Goal: Obtain resource: Download file/media

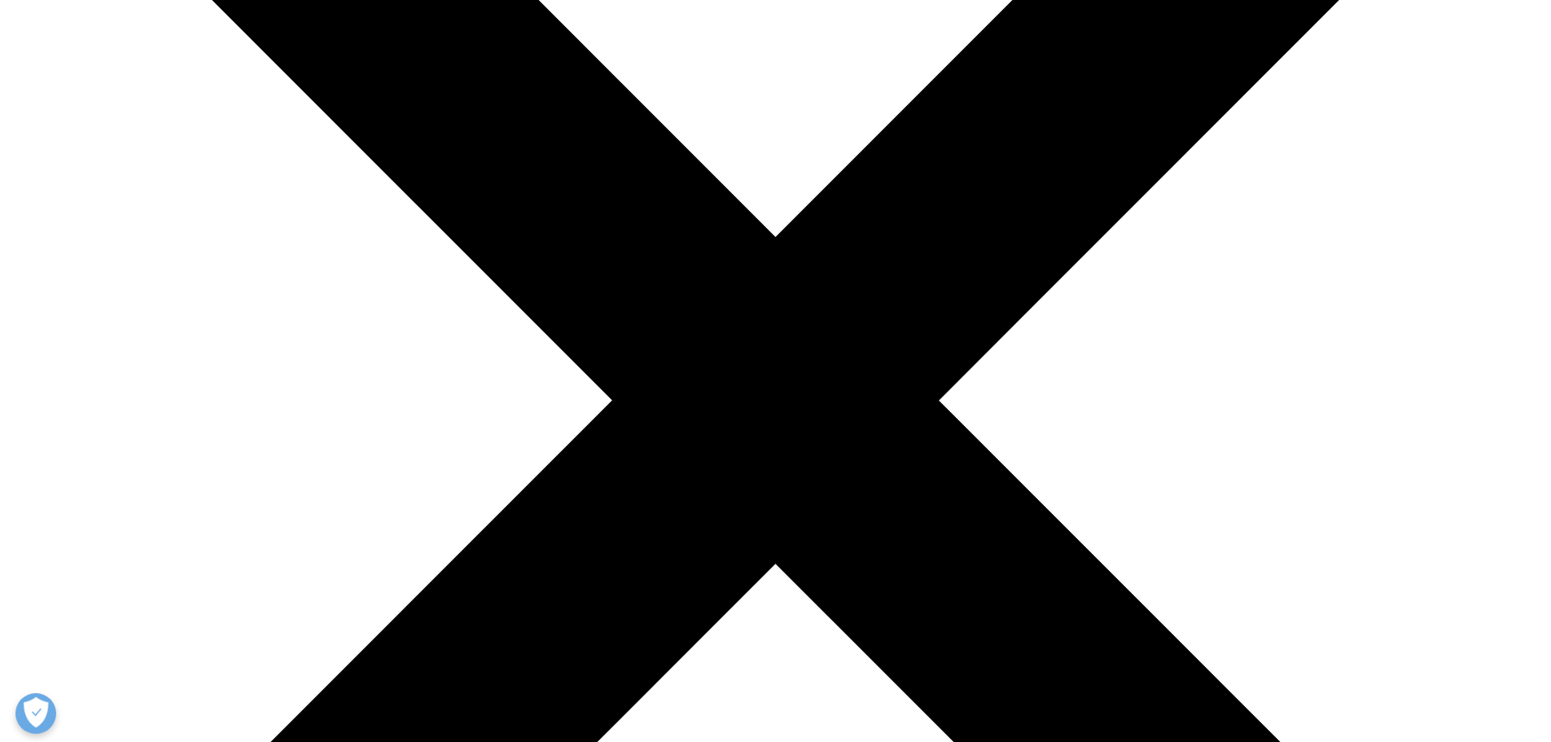
scroll to position [407, 0]
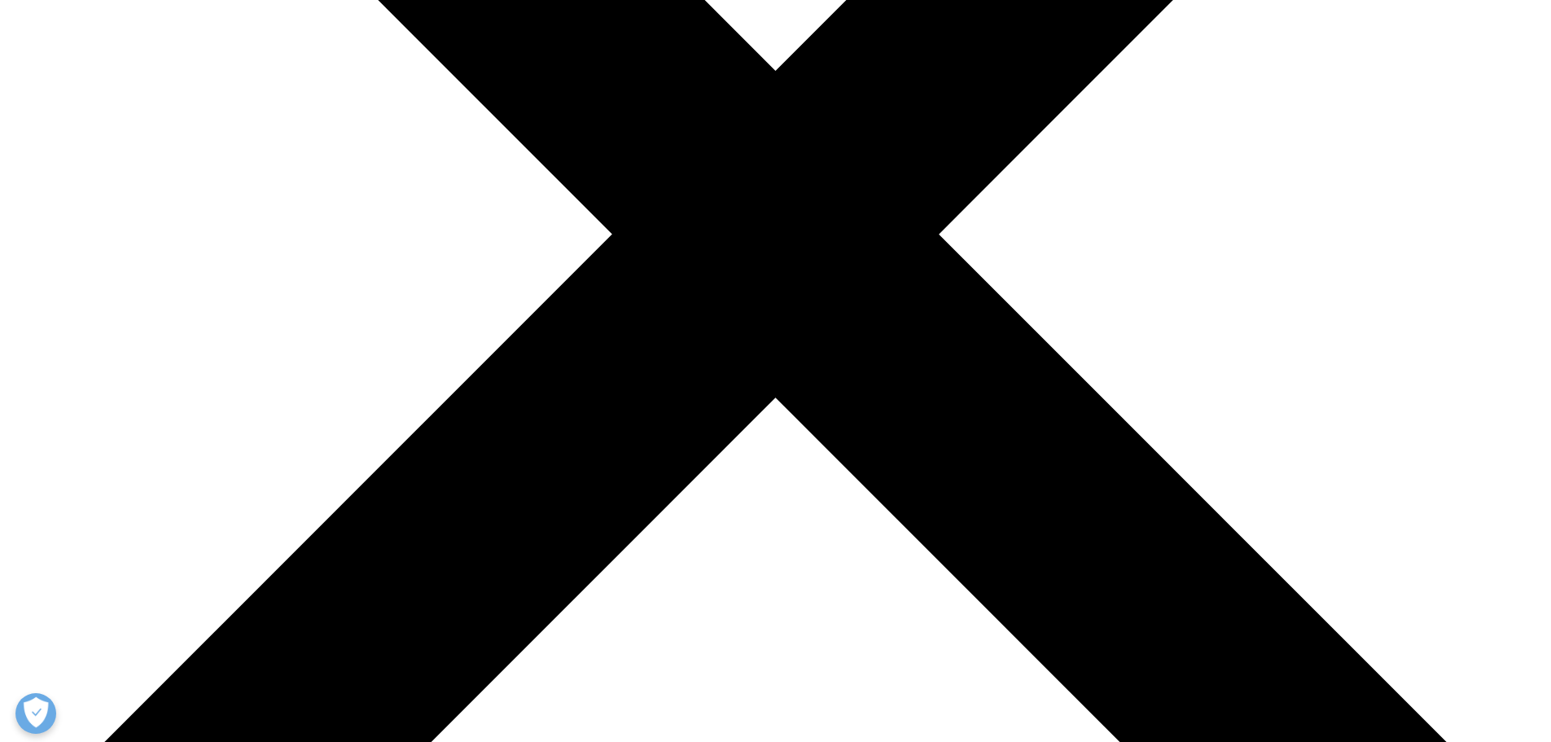
scroll to position [733, 0]
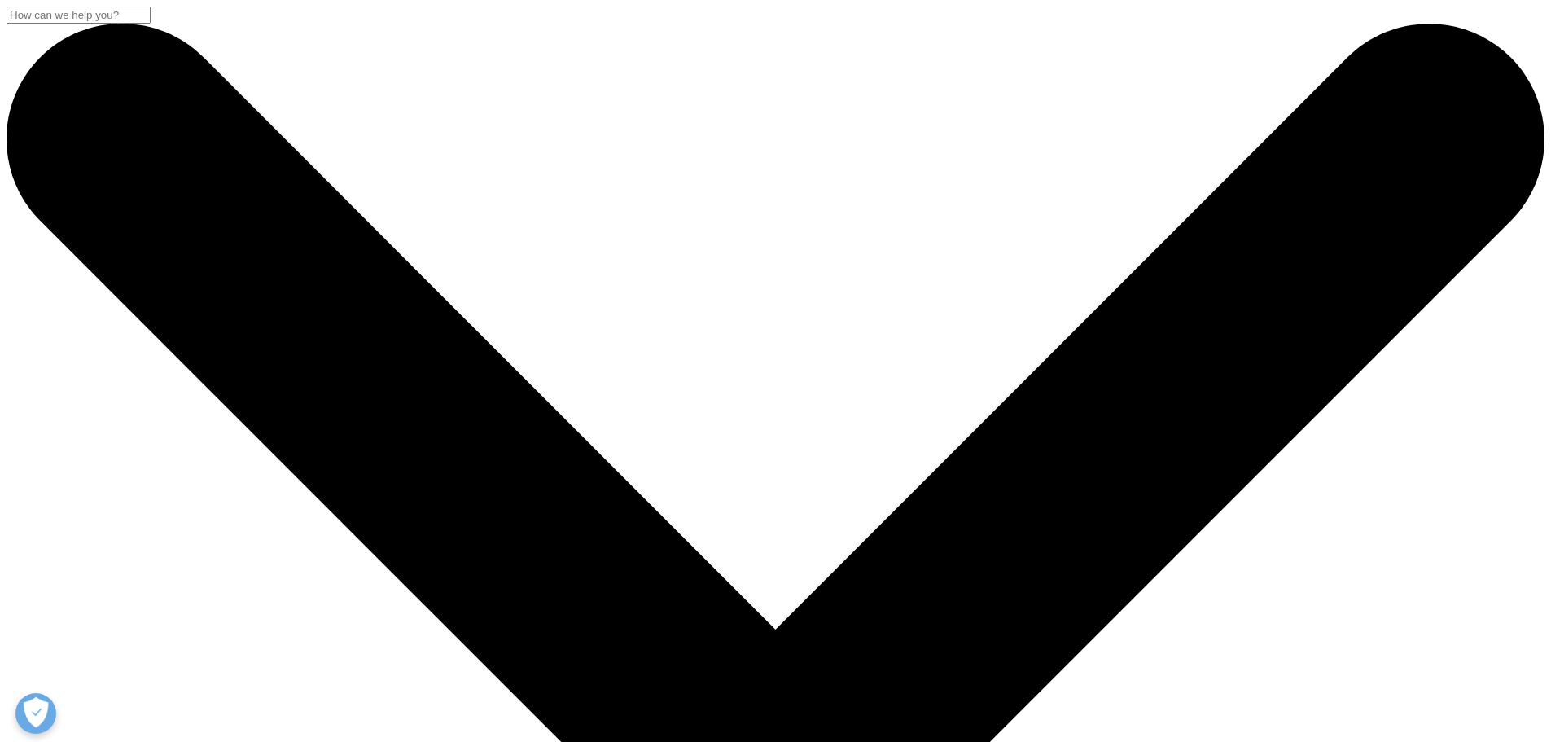
drag, startPoint x: 0, startPoint y: 0, endPoint x: 388, endPoint y: 326, distance: 507.2
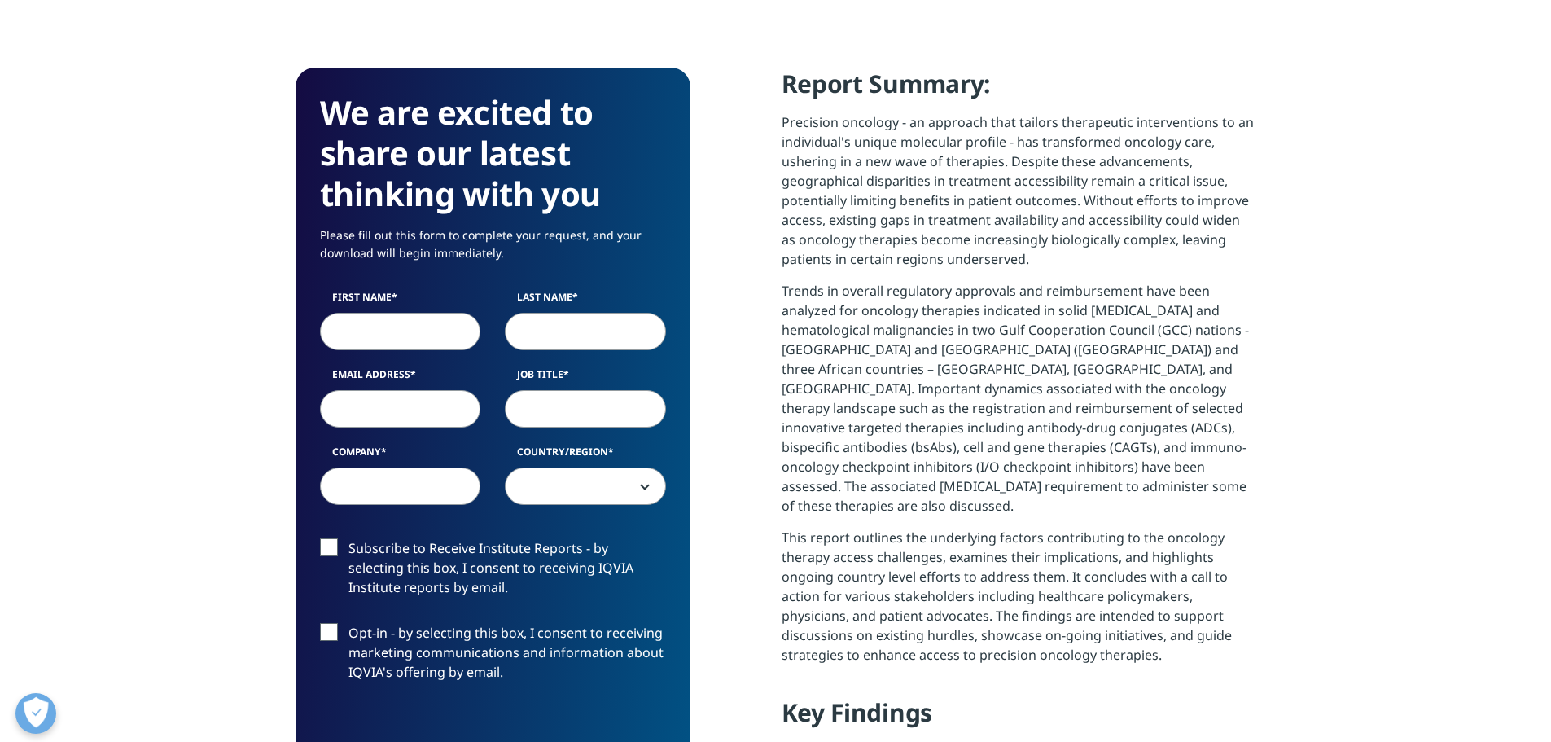
scroll to position [1598, 960]
type input "sh"
click at [623, 326] on input "Last Name" at bounding box center [585, 331] width 161 height 37
type input "mha"
click at [374, 406] on input "Email Address" at bounding box center [400, 408] width 161 height 37
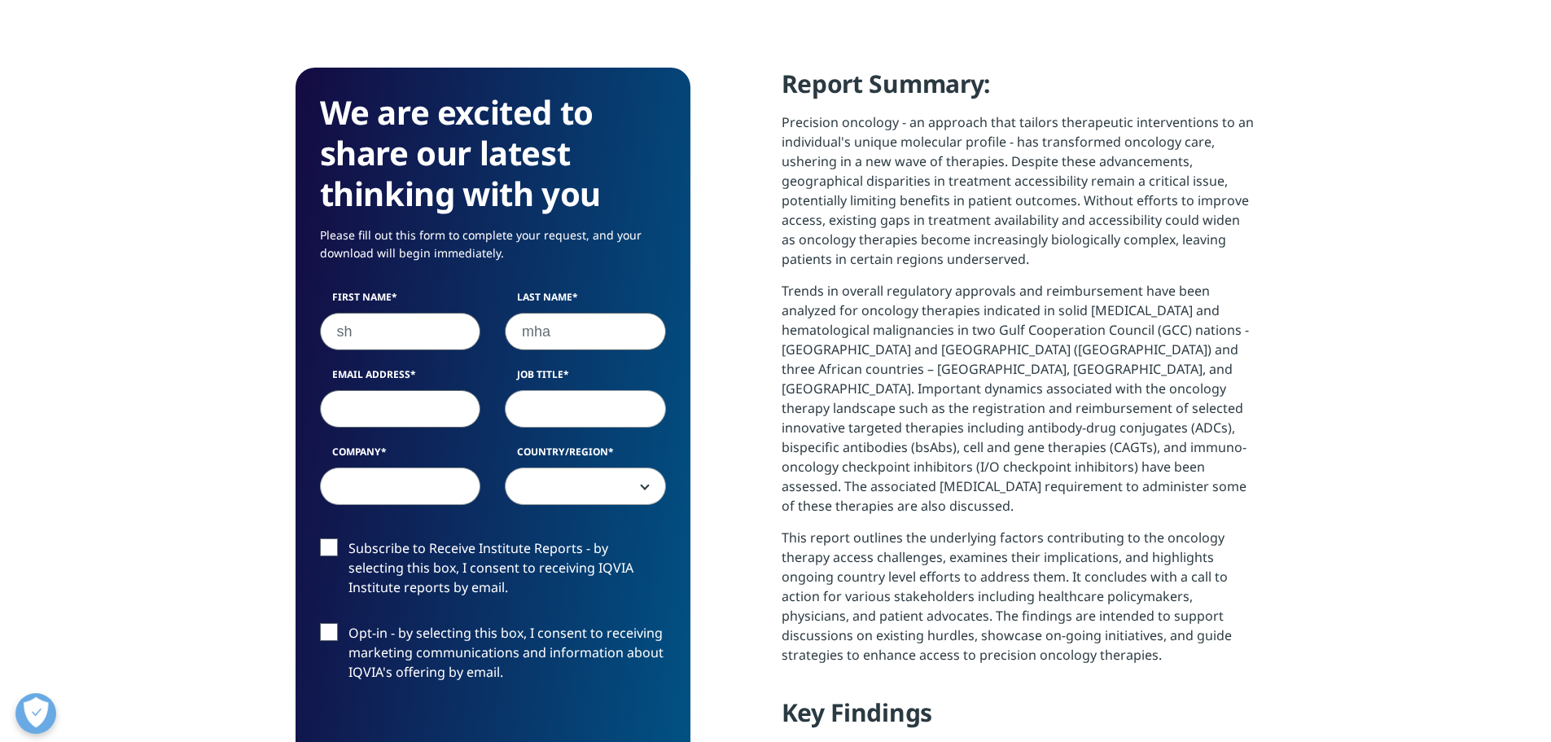
type input "[EMAIL_ADDRESS][DOMAIN_NAME]"
click at [613, 396] on input "Job Title" at bounding box center [585, 408] width 161 height 37
type input "executive director"
click at [435, 483] on input "Company" at bounding box center [400, 485] width 161 height 37
type input "cellbion"
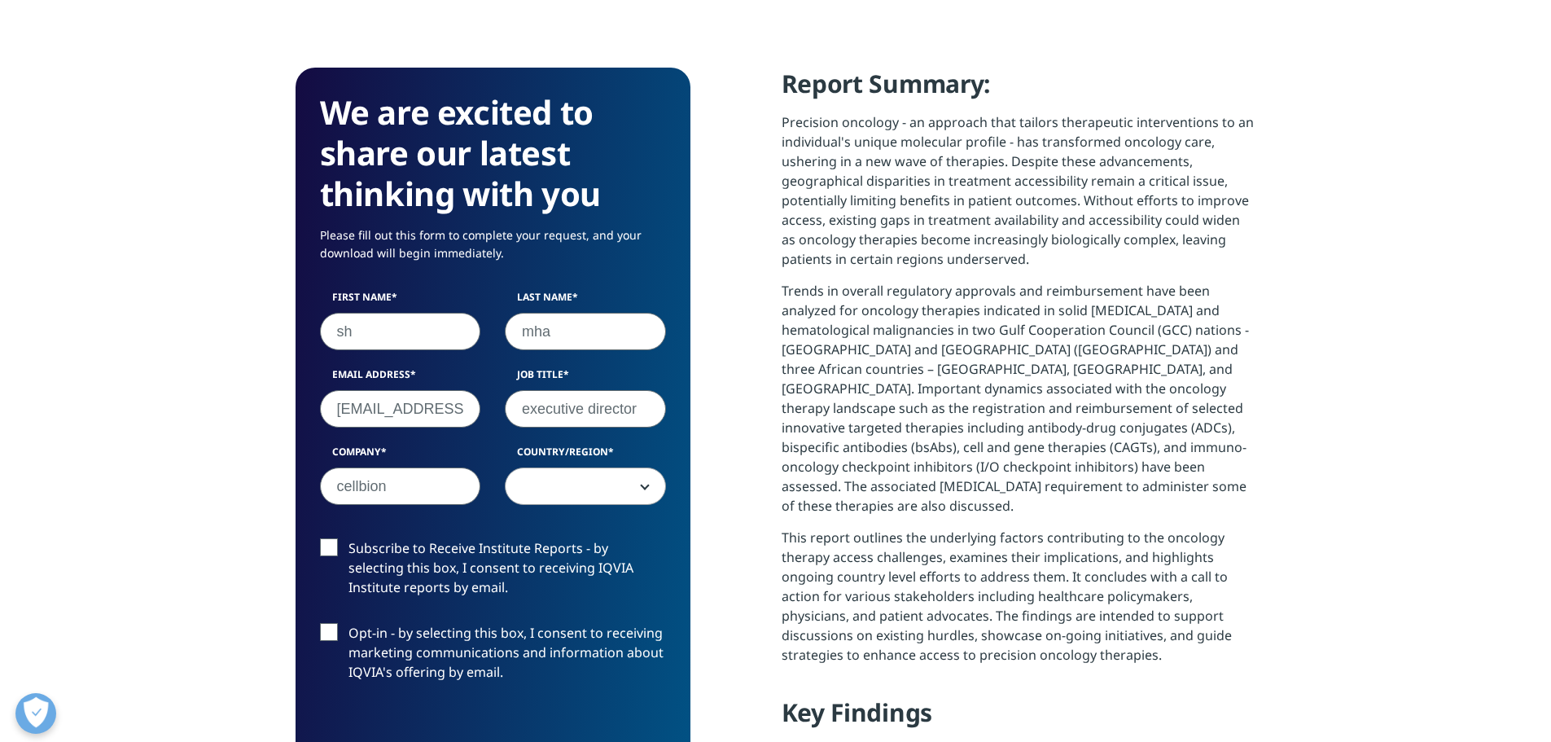
click at [623, 492] on span at bounding box center [585, 486] width 160 height 37
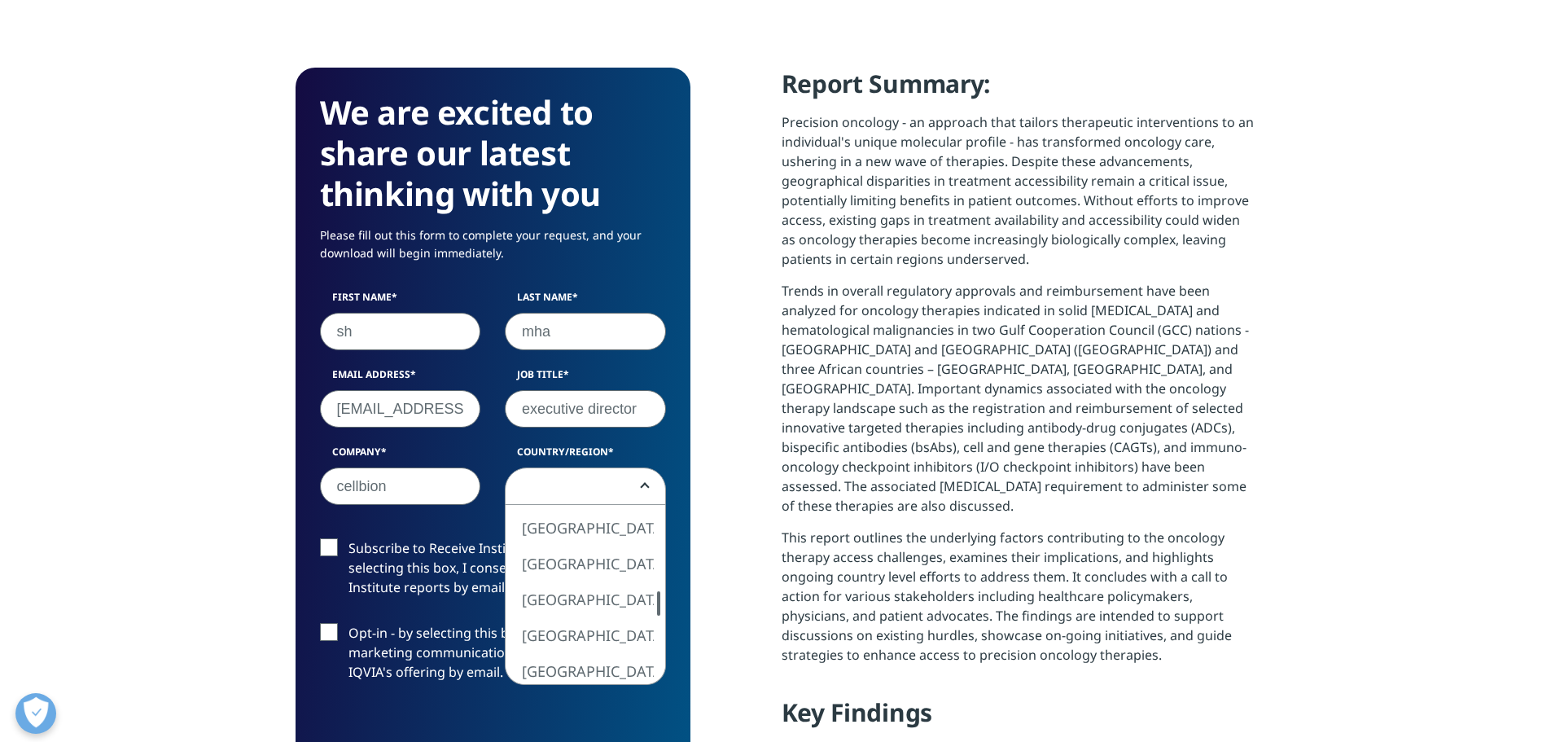
click at [659, 602] on div at bounding box center [658, 603] width 13 height 24
click at [655, 622] on div at bounding box center [658, 622] width 13 height 24
select select "[GEOGRAPHIC_DATA]"
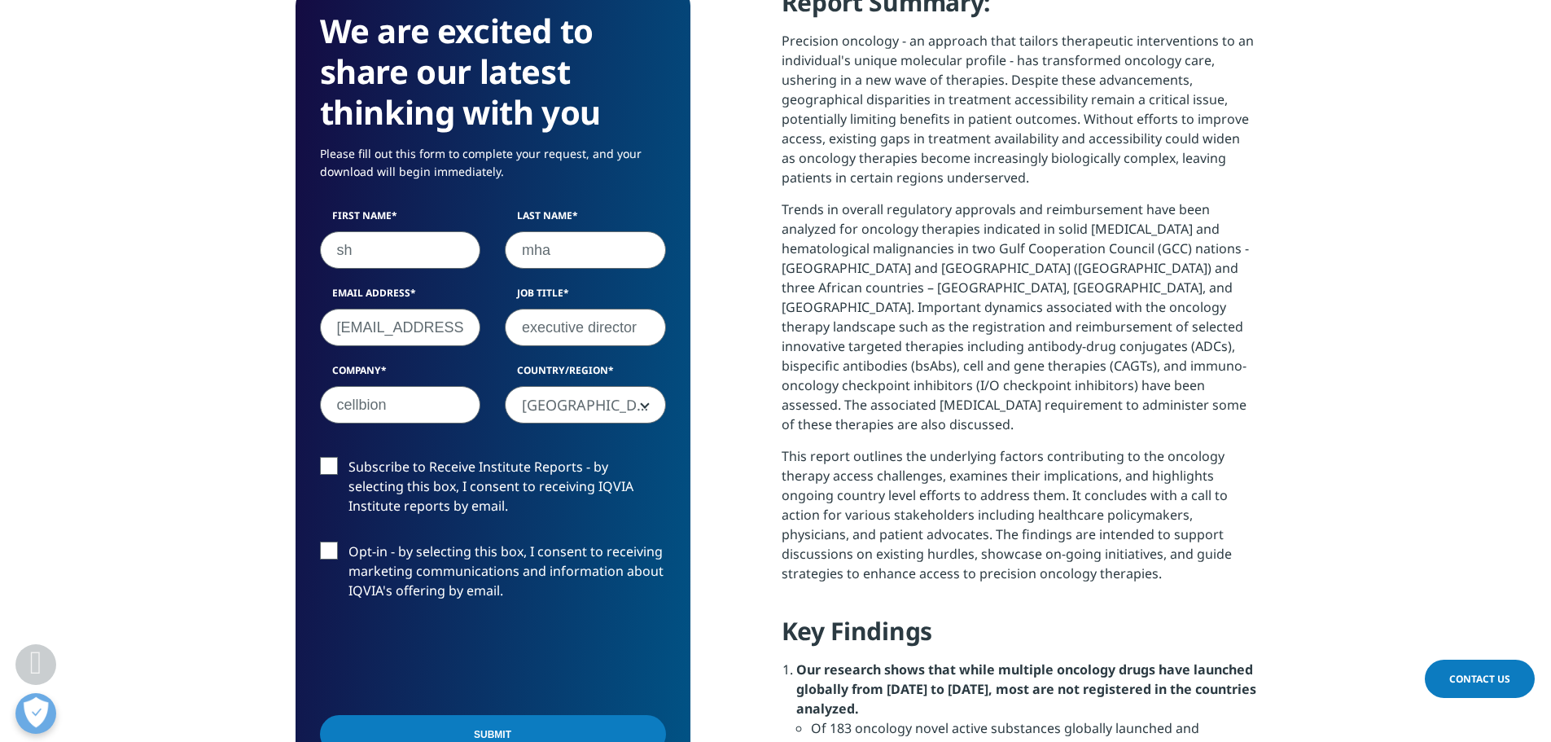
click at [325, 463] on label "Subscribe to Receive Institute Reports - by selecting this box, I consent to re…" at bounding box center [493, 491] width 346 height 68
click at [348, 457] on input "Subscribe to Receive Institute Reports - by selecting this box, I consent to re…" at bounding box center [348, 457] width 0 height 0
click at [333, 558] on label "Opt-in - by selecting this box, I consent to receiving marketing communications…" at bounding box center [493, 575] width 346 height 68
click at [348, 541] on input "Opt-in - by selecting this box, I consent to receiving marketing communications…" at bounding box center [348, 541] width 0 height 0
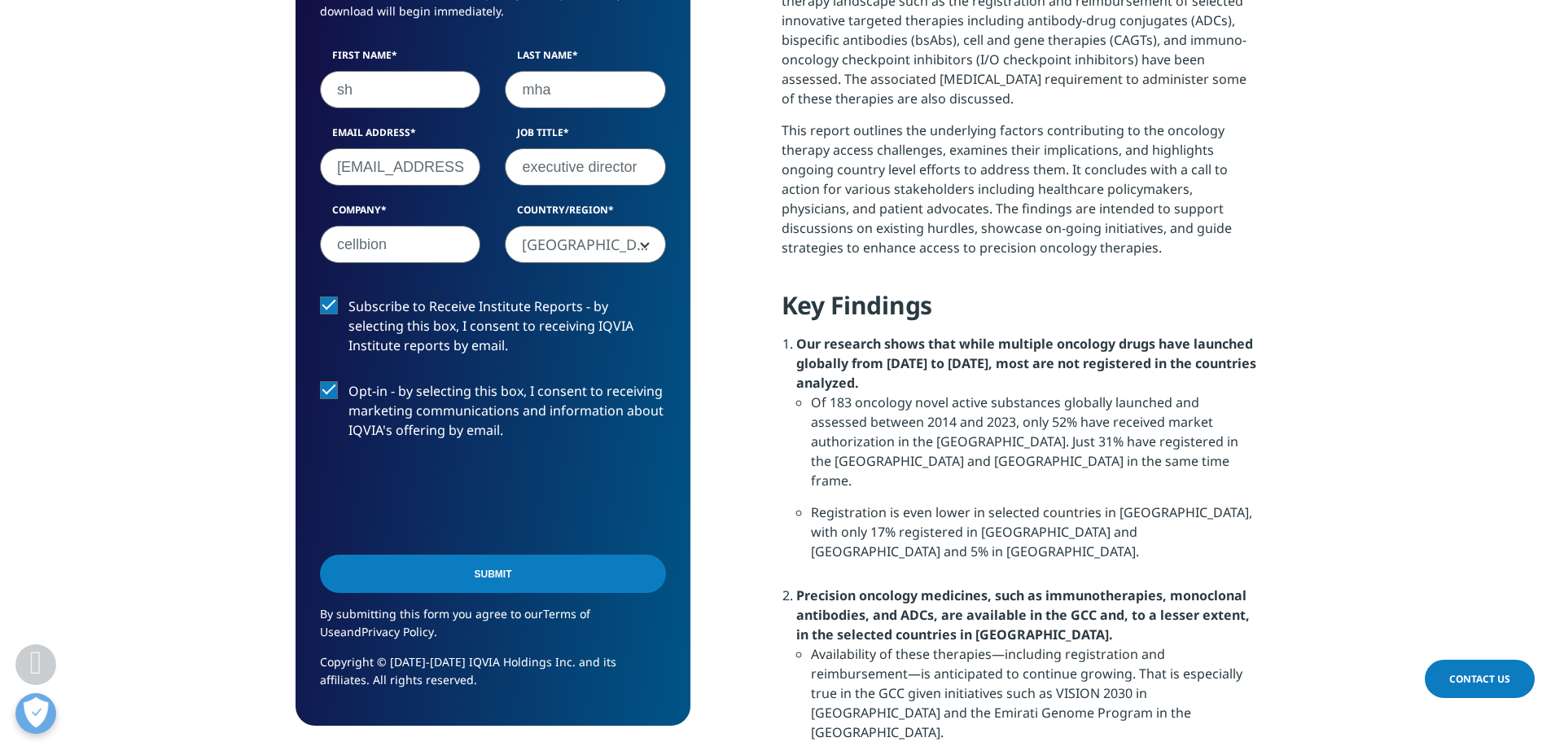
click at [499, 580] on input "Submit" at bounding box center [493, 573] width 346 height 38
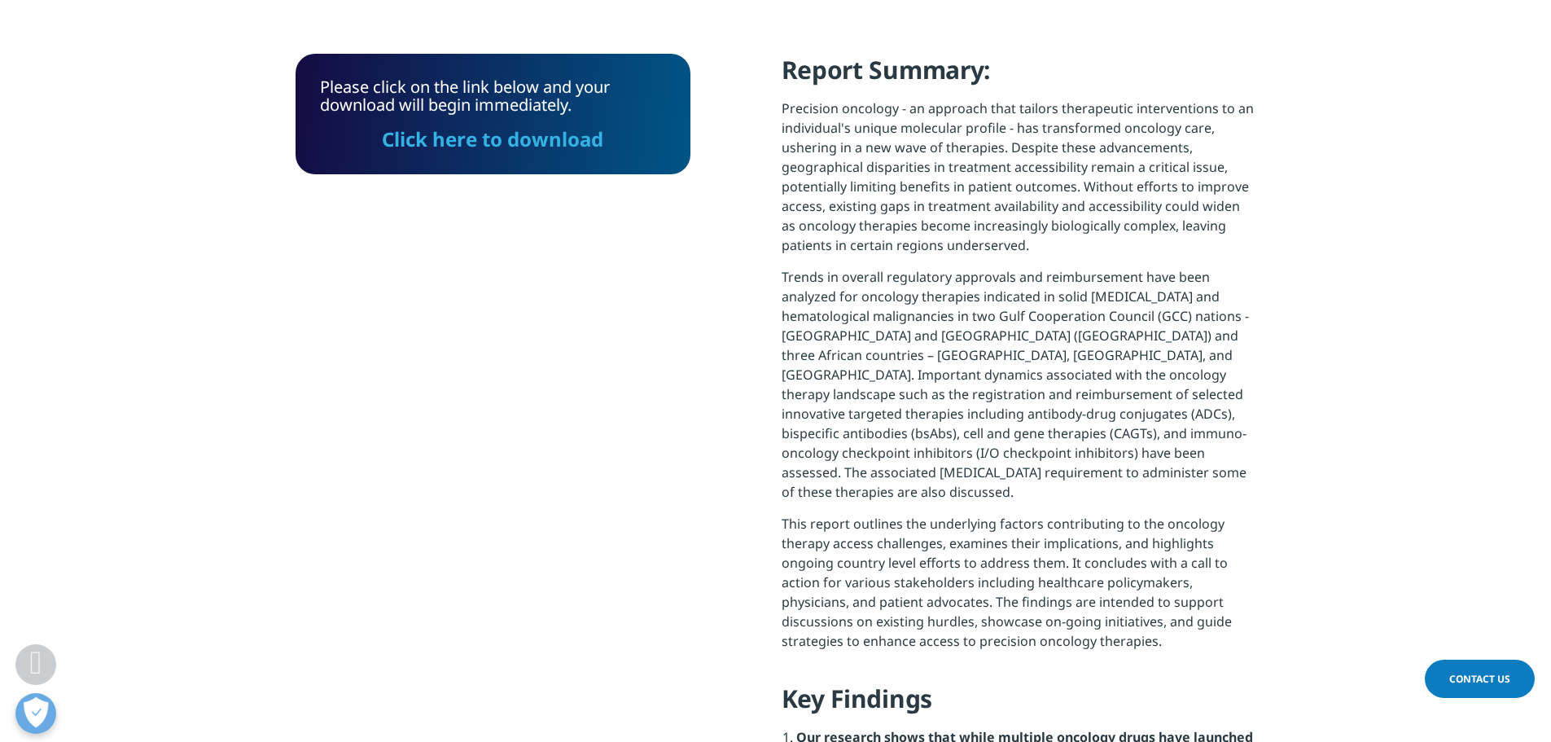
scroll to position [746, 0]
click at [517, 145] on link "Click here to download" at bounding box center [492, 139] width 221 height 27
